Goal: Information Seeking & Learning: Learn about a topic

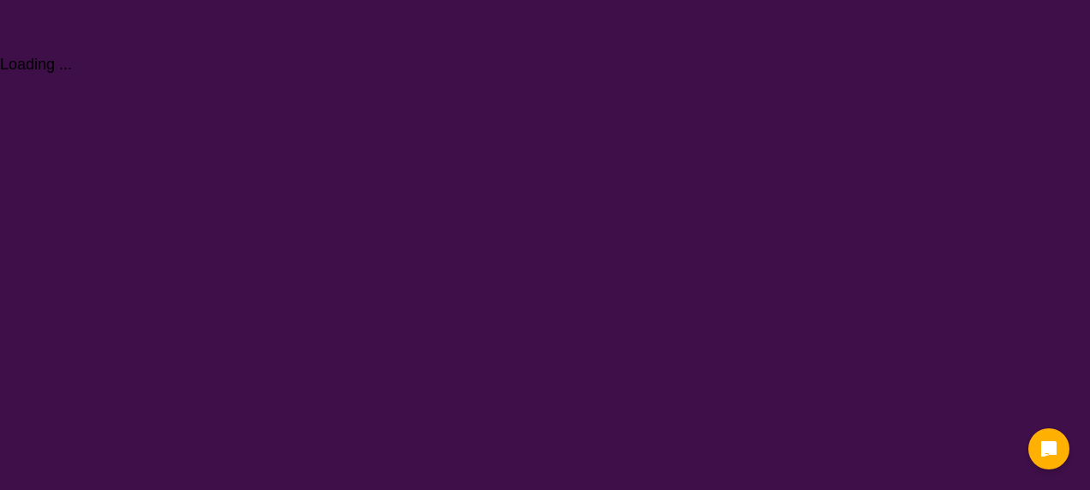
select select "NDIS Plan management"
select select "NDIS"
select select "NDIS Plan management"
select select "NDIS"
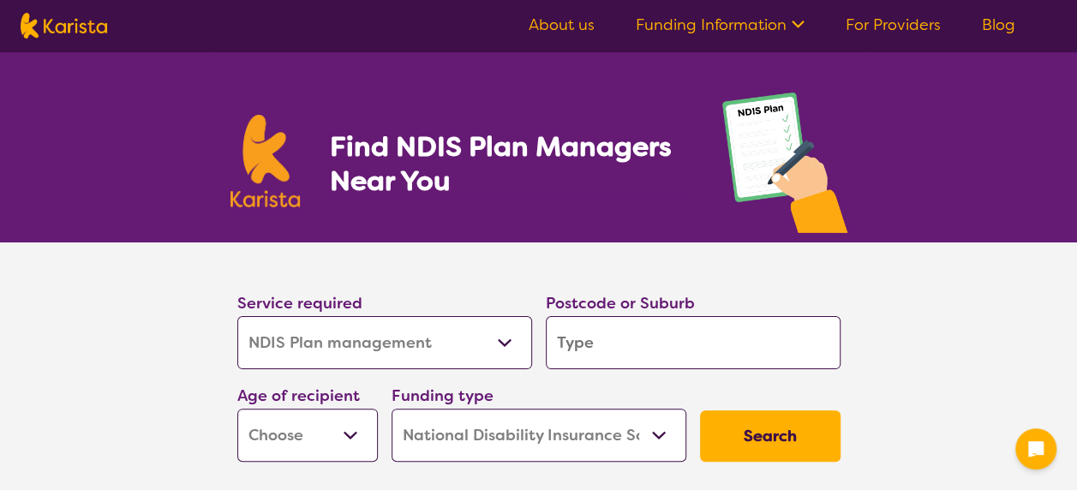
scroll to position [86, 0]
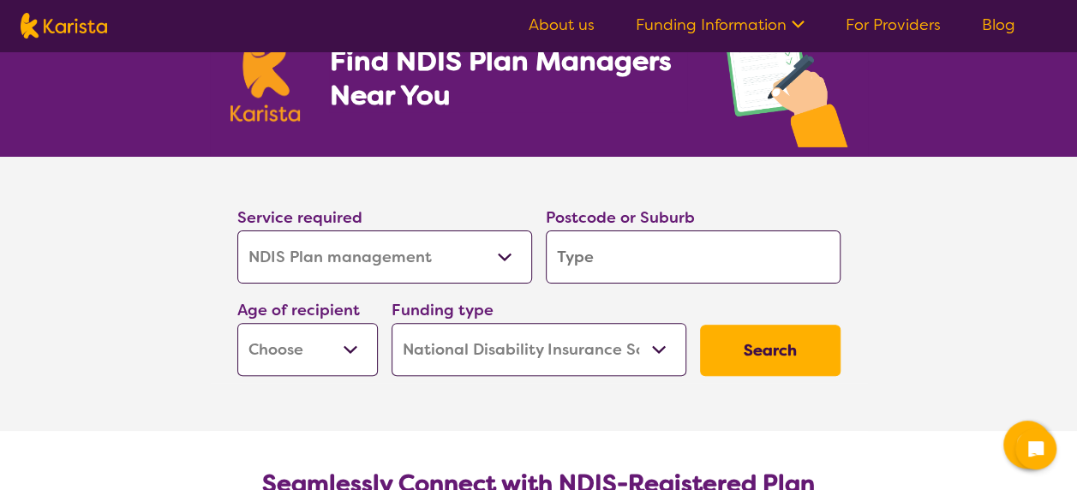
click at [695, 242] on input "search" at bounding box center [693, 256] width 295 height 53
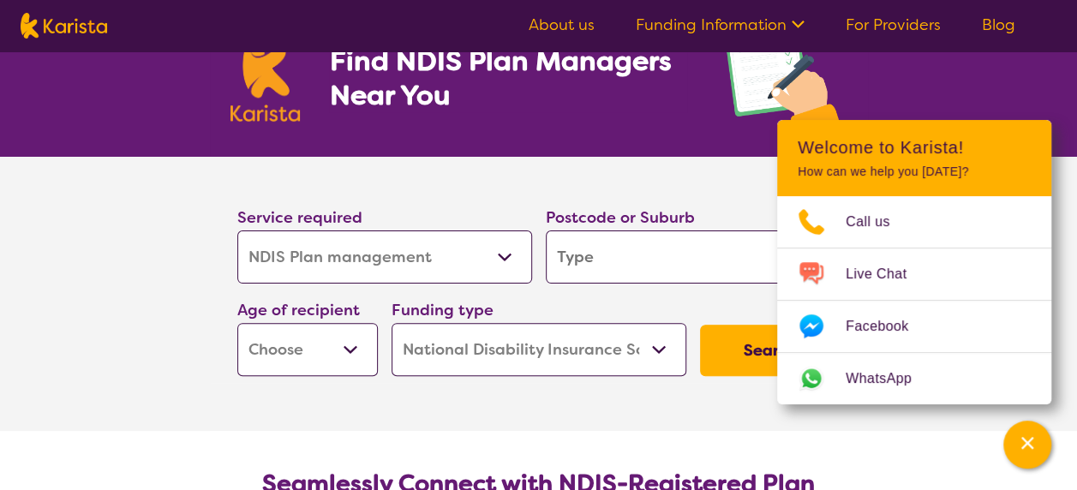
type input "w"
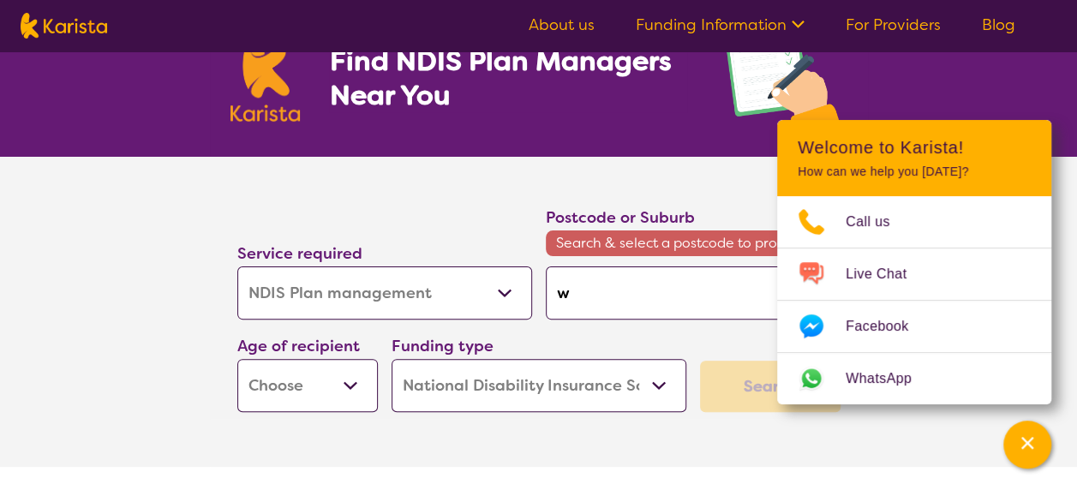
type input "wa"
type input "wal"
type input "wall"
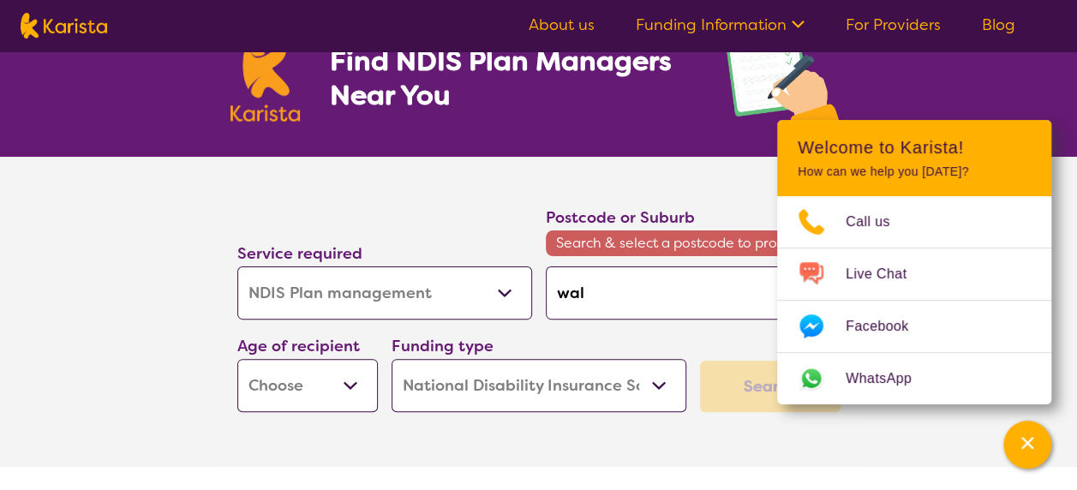
type input "wall"
type input "walla"
type input "wallan"
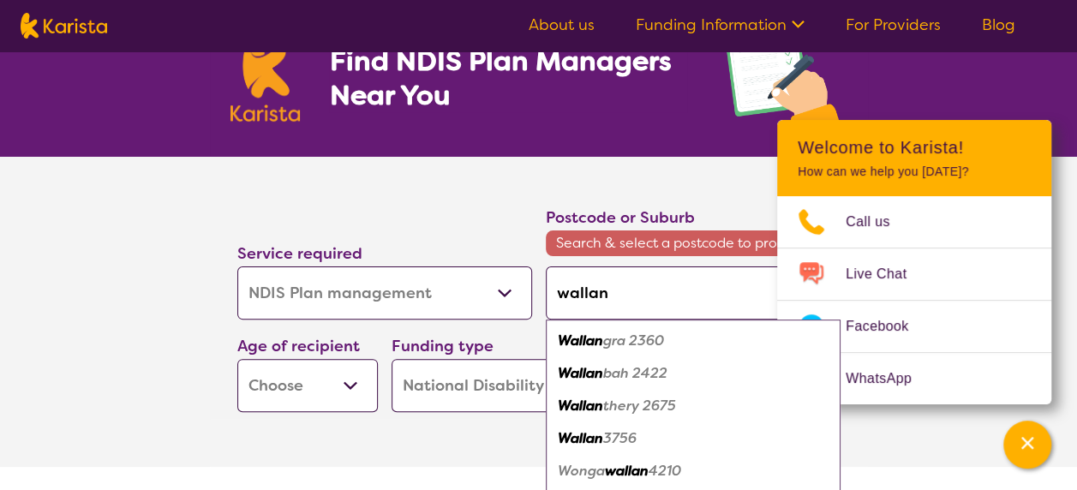
click at [615, 438] on em "3756" at bounding box center [619, 438] width 33 height 18
type input "3756"
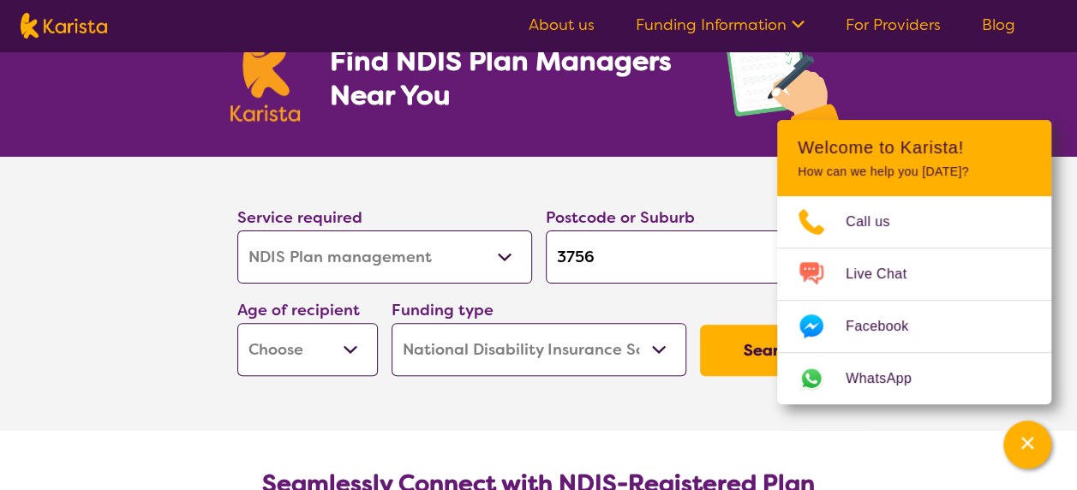
click at [359, 344] on select "Early Childhood - 0 to 9 Child - 10 to 11 Adolescent - 12 to 17 Adult - 18 to 6…" at bounding box center [307, 349] width 140 height 53
select select "AS"
click at [237, 323] on select "Early Childhood - 0 to 9 Child - 10 to 11 Adolescent - 12 to 17 Adult - 18 to 6…" at bounding box center [307, 349] width 140 height 53
select select "AS"
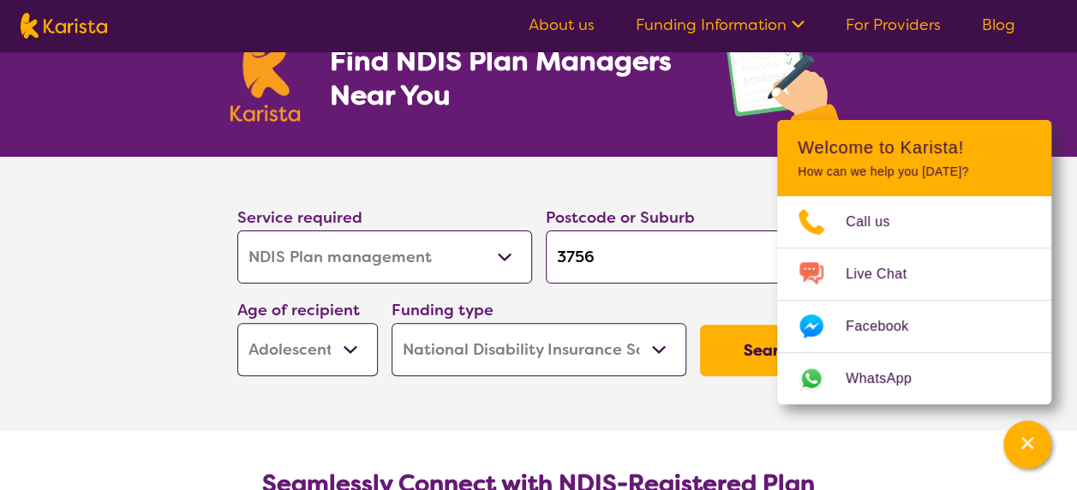
click at [745, 344] on button "Search" at bounding box center [770, 350] width 140 height 51
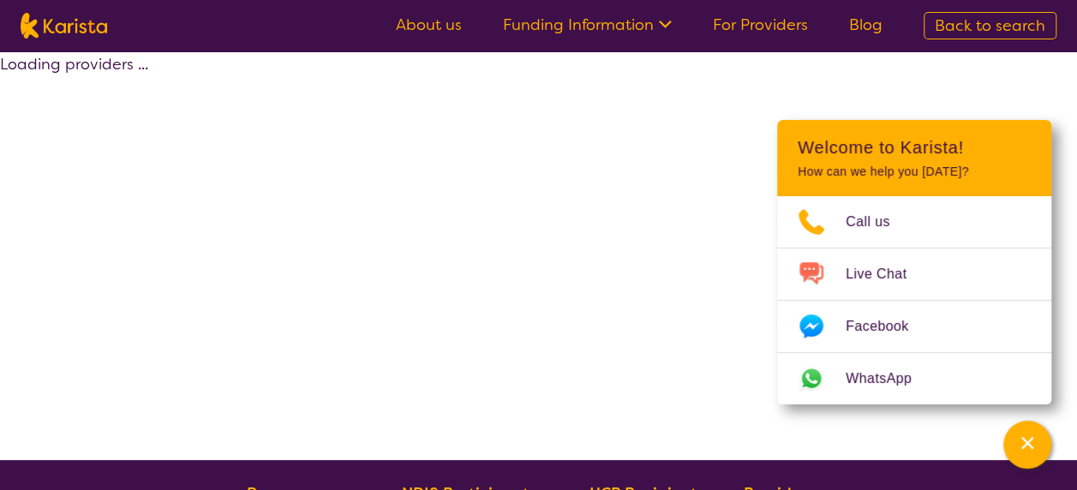
select select "by_score"
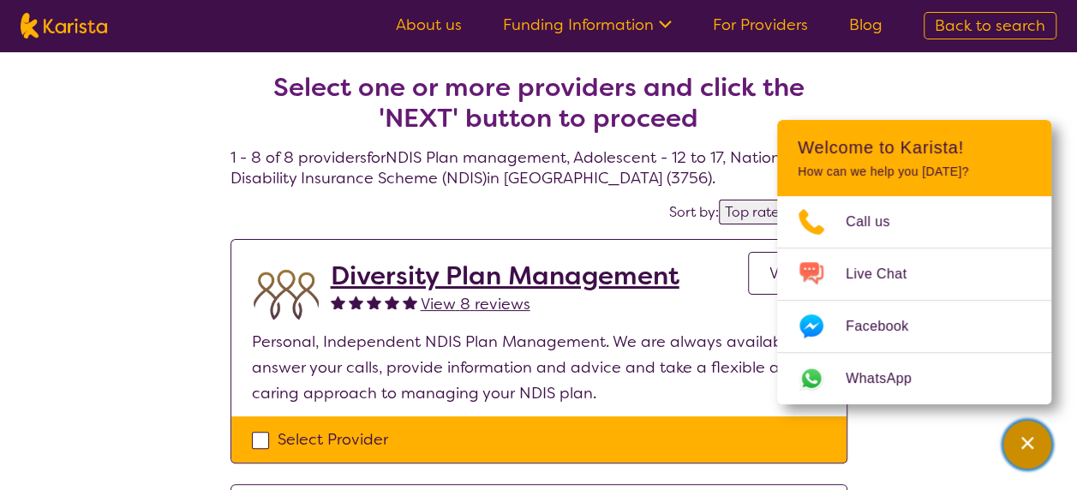
click at [1038, 441] on div "Channel Menu" at bounding box center [1027, 445] width 34 height 38
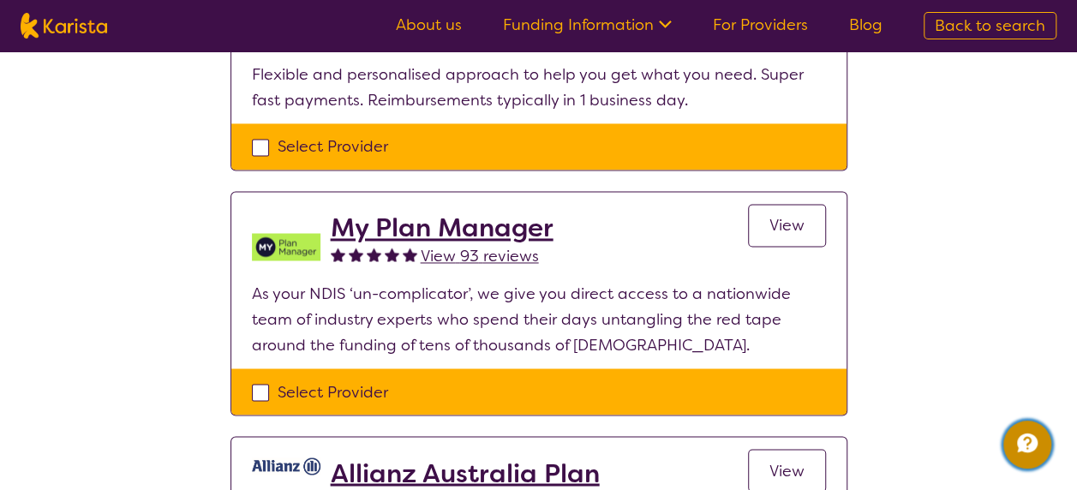
scroll to position [1285, 0]
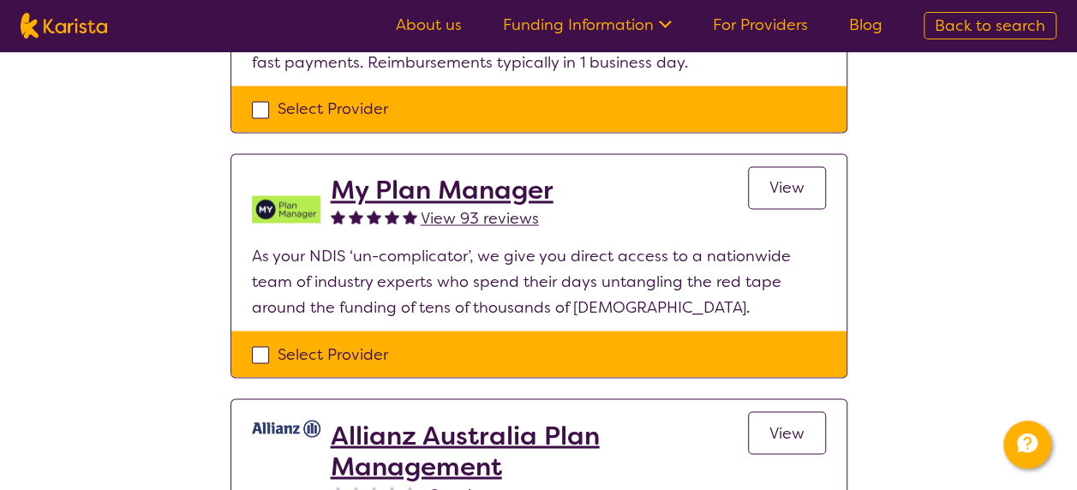
click at [490, 182] on h2 "My Plan Manager" at bounding box center [442, 190] width 223 height 31
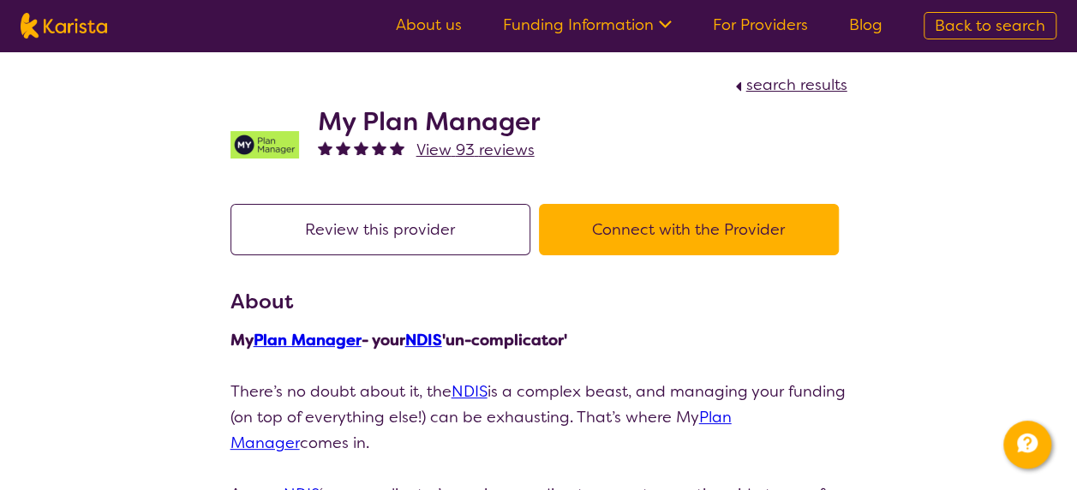
select select "by_score"
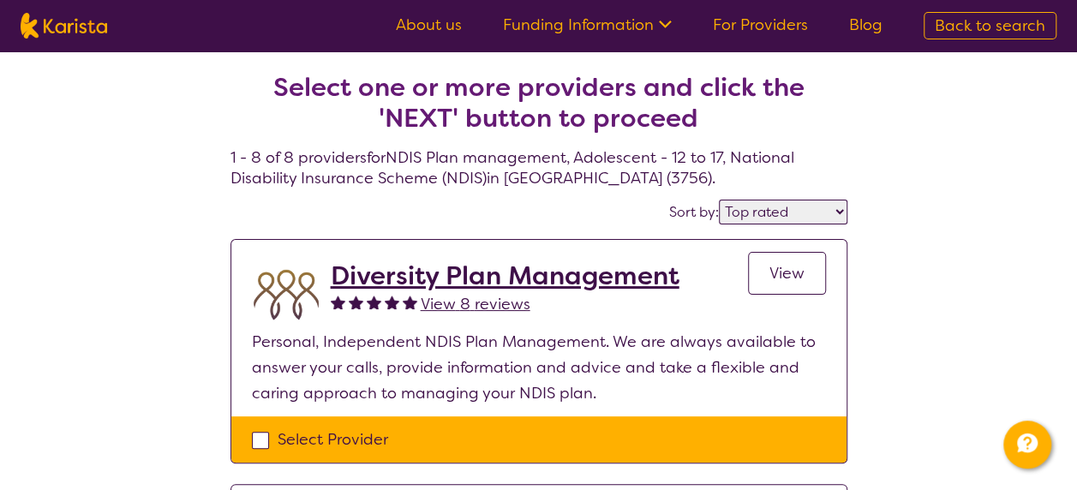
scroll to position [1285, 0]
